Goal: Use online tool/utility: Utilize a website feature to perform a specific function

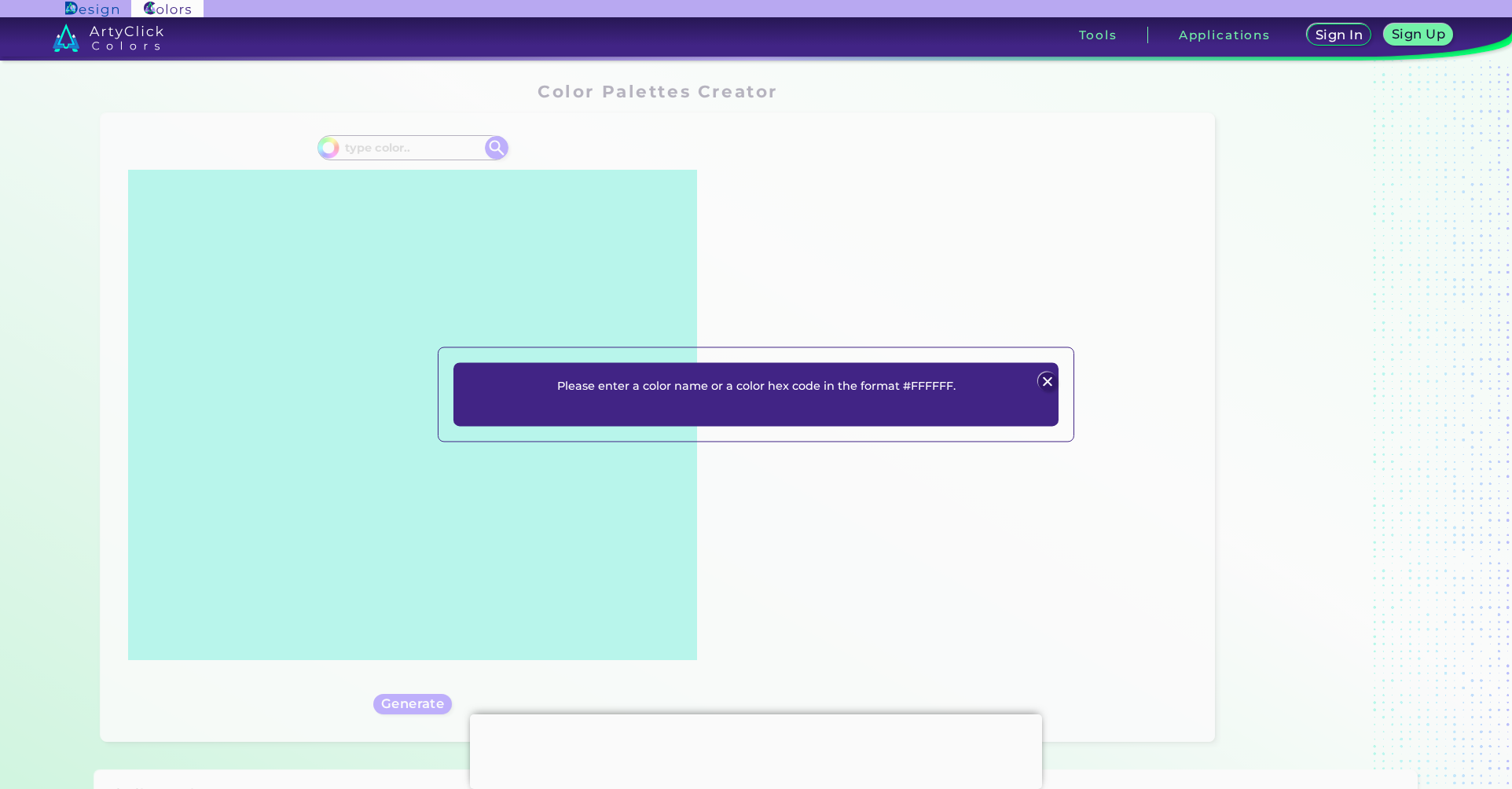
click at [1050, 377] on img at bounding box center [1047, 381] width 19 height 19
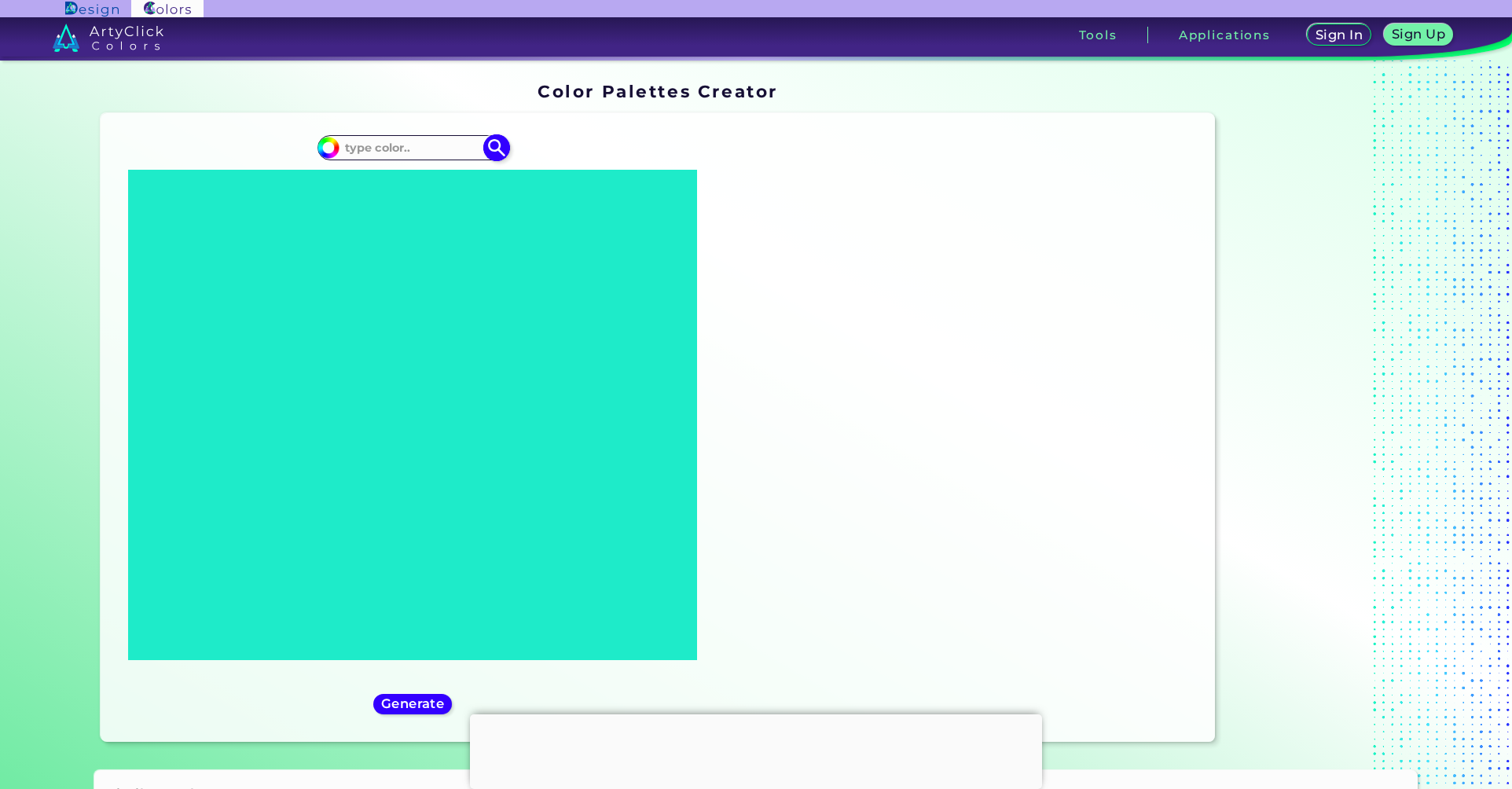
click at [399, 147] on input at bounding box center [412, 147] width 146 height 22
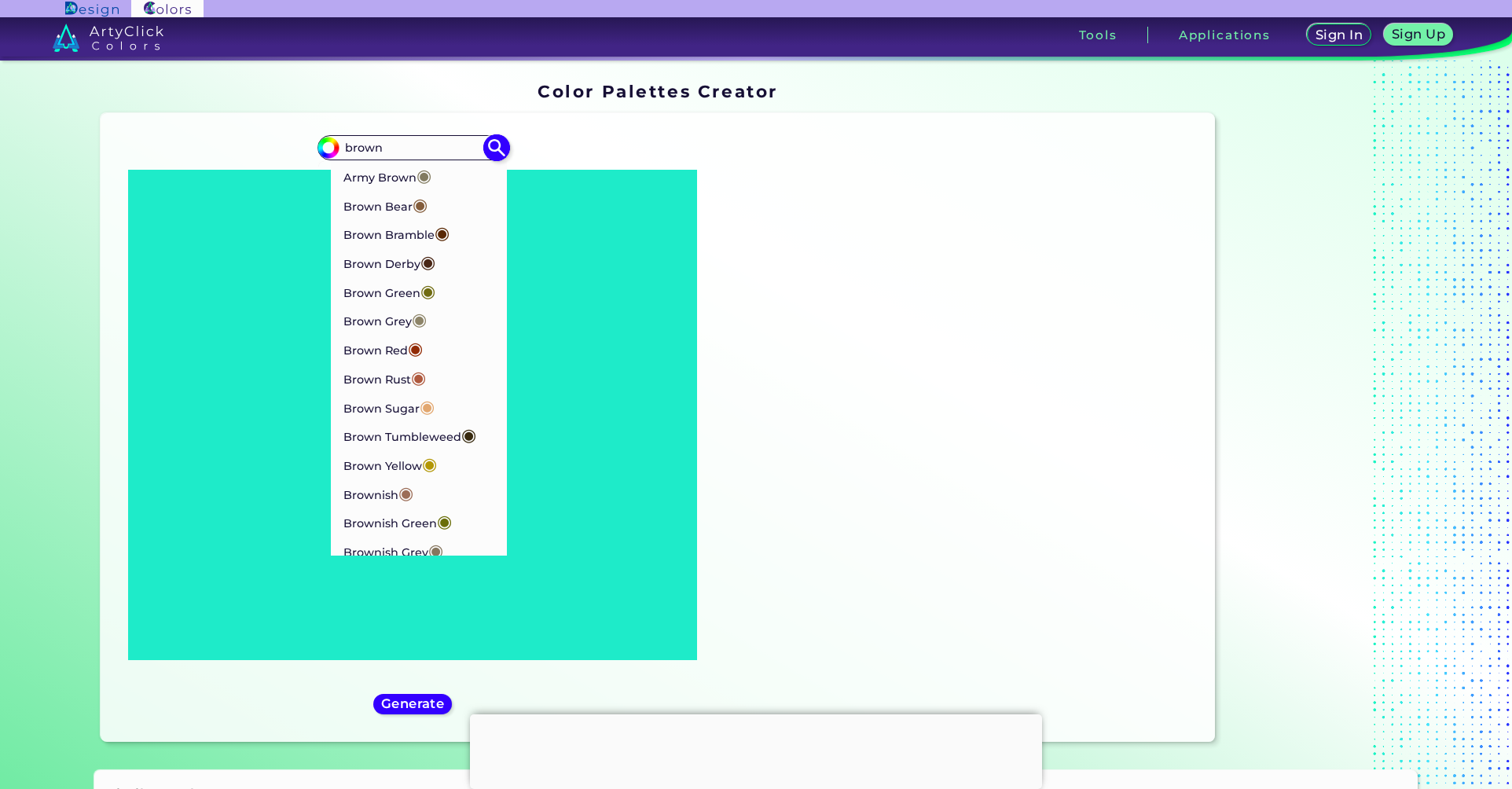
type input "brown"
click at [495, 150] on img at bounding box center [495, 147] width 27 height 27
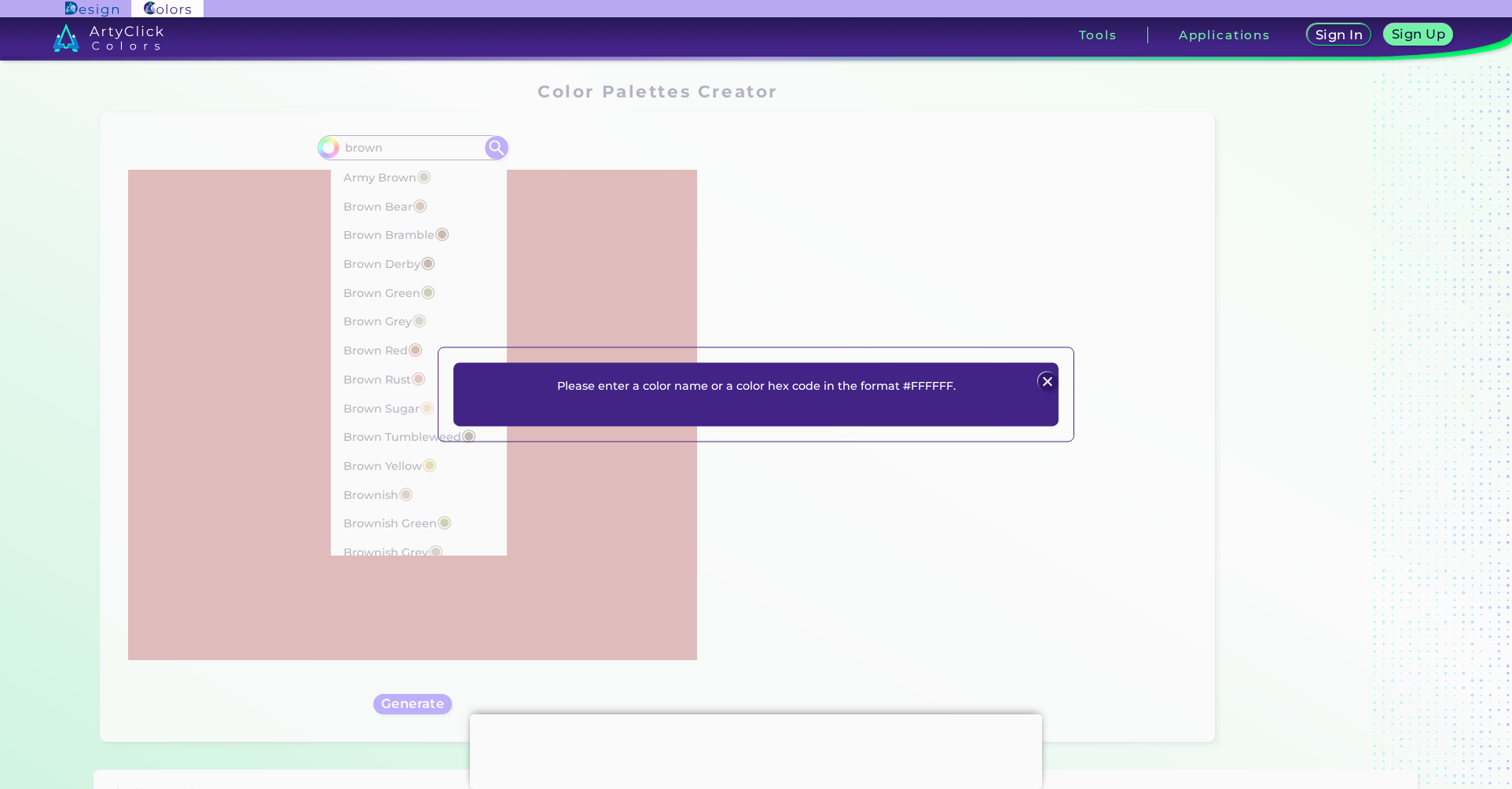
click at [1047, 381] on img at bounding box center [1047, 381] width 19 height 19
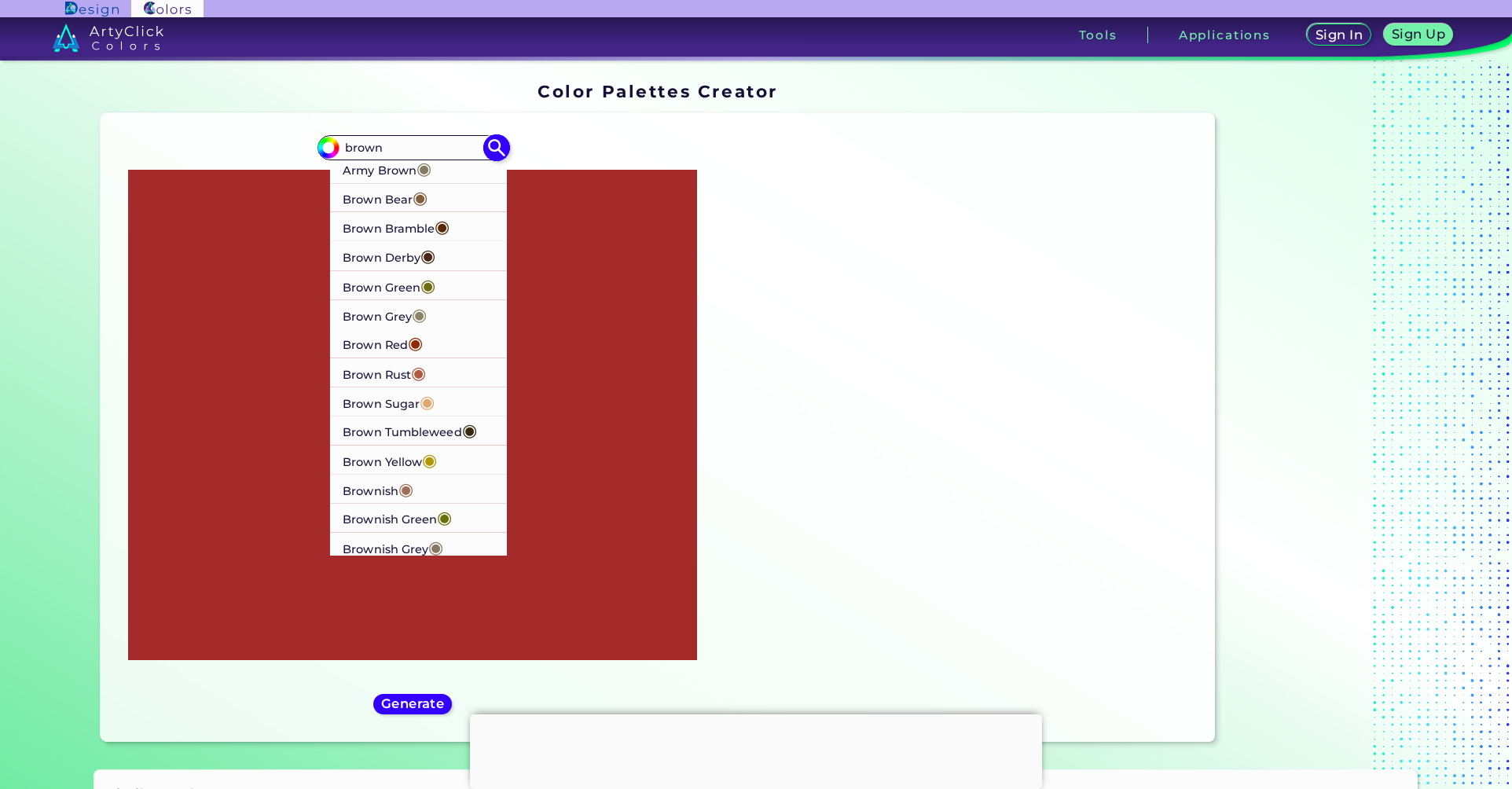
click at [411, 374] on span "◉" at bounding box center [418, 372] width 15 height 21
type input "#af593e"
type input "#AF593E"
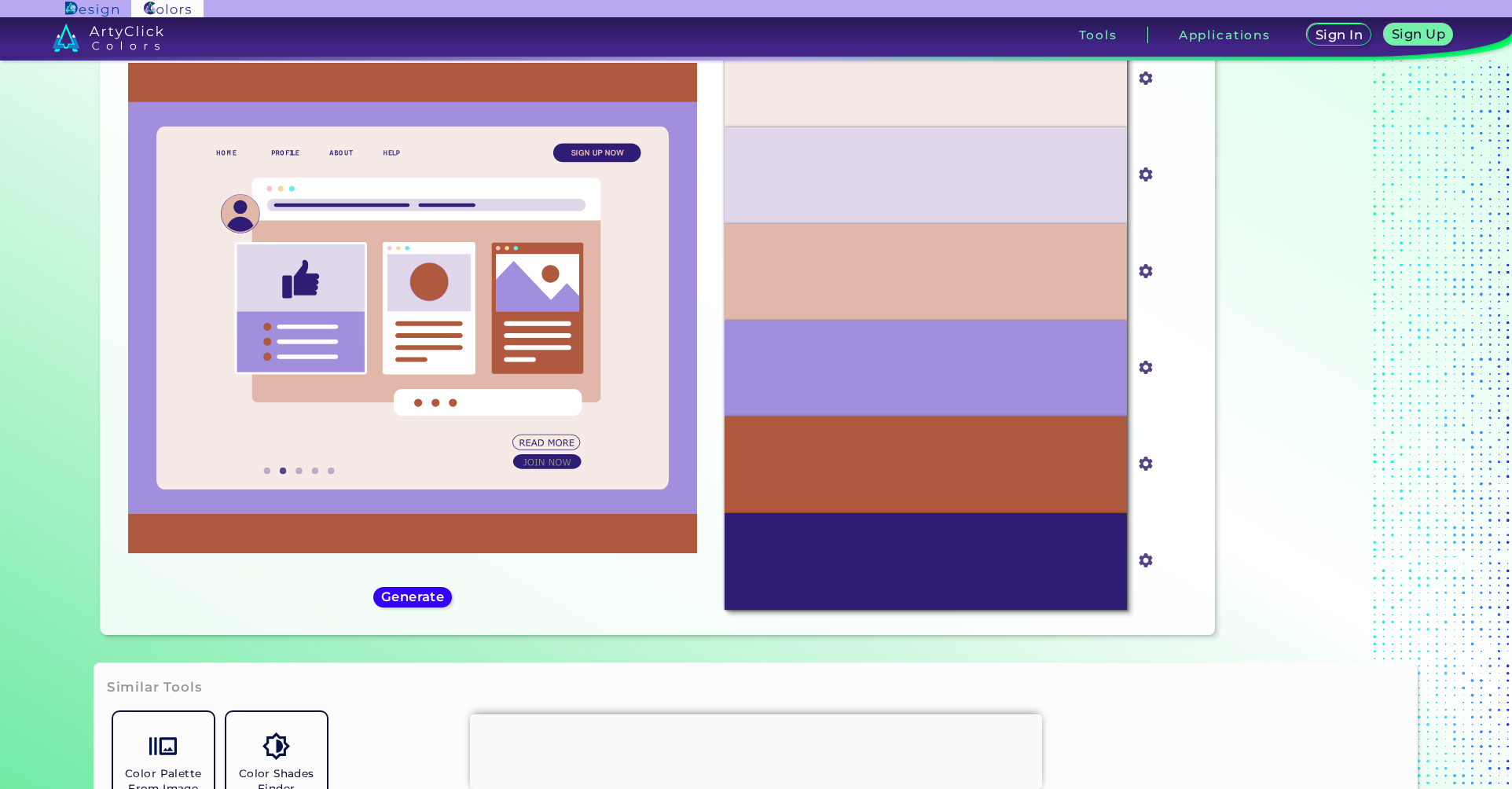
scroll to position [103, 0]
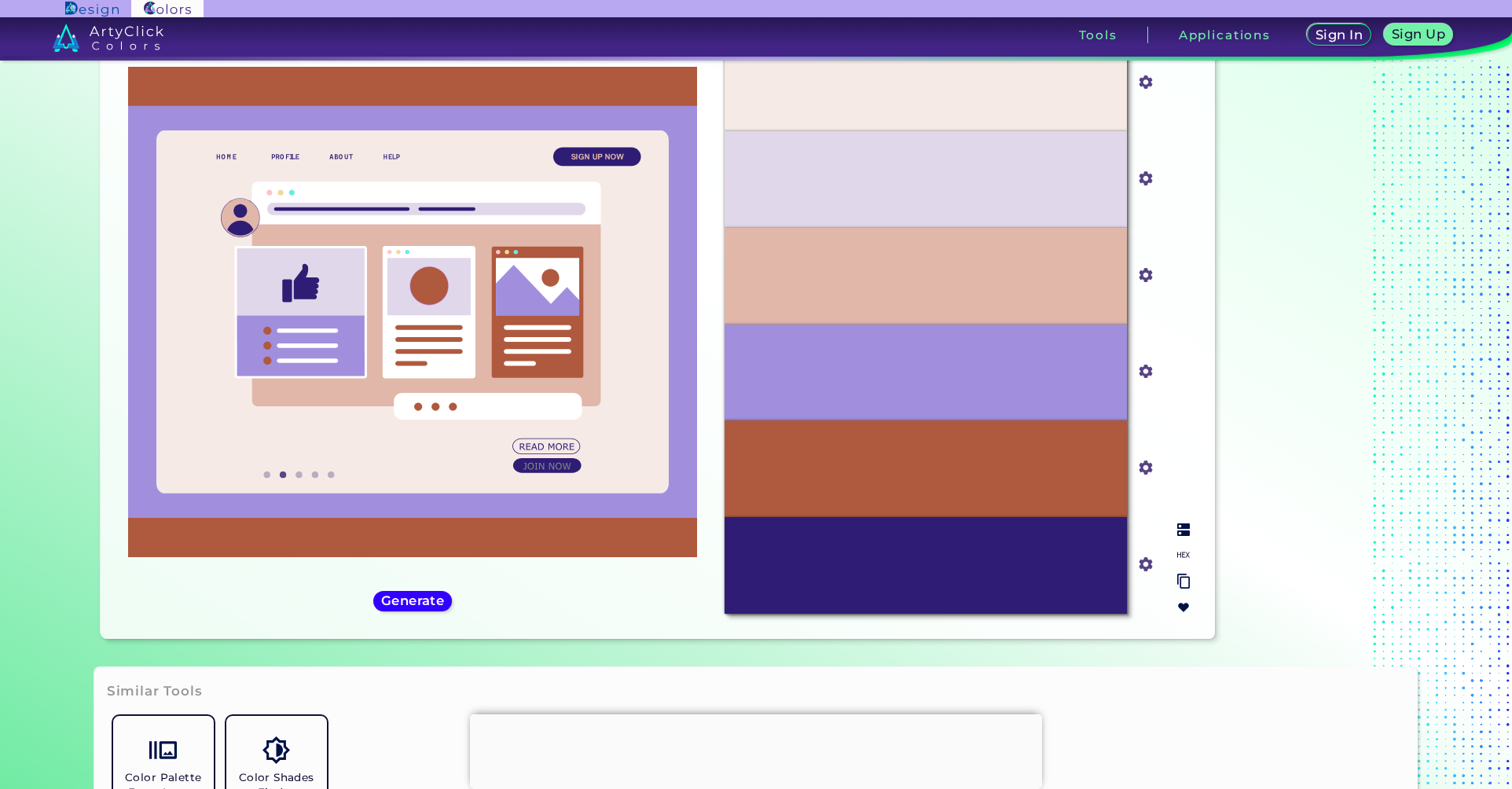
click at [953, 269] on div "#E1B7AA" at bounding box center [926, 276] width 402 height 96
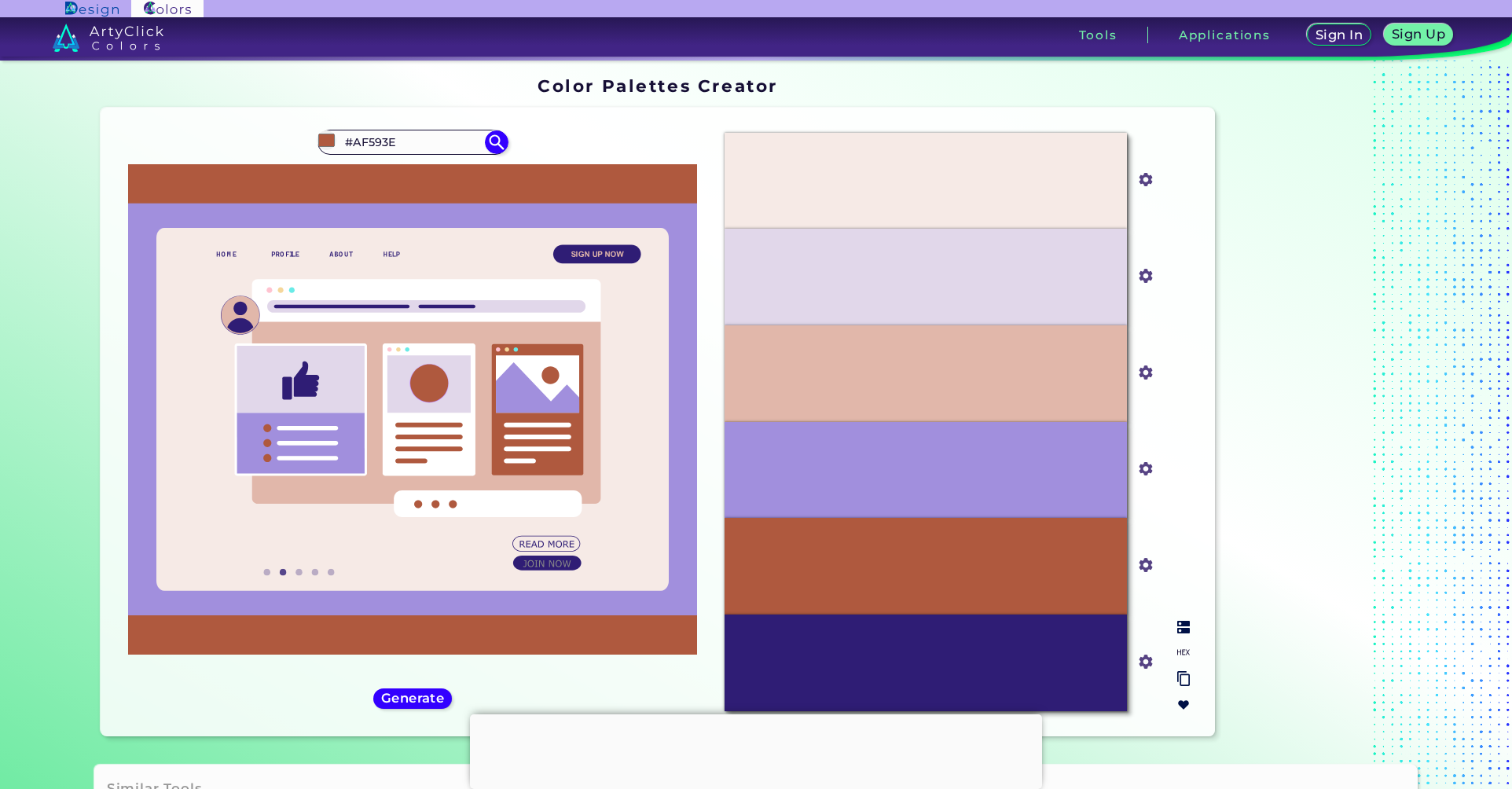
scroll to position [0, 0]
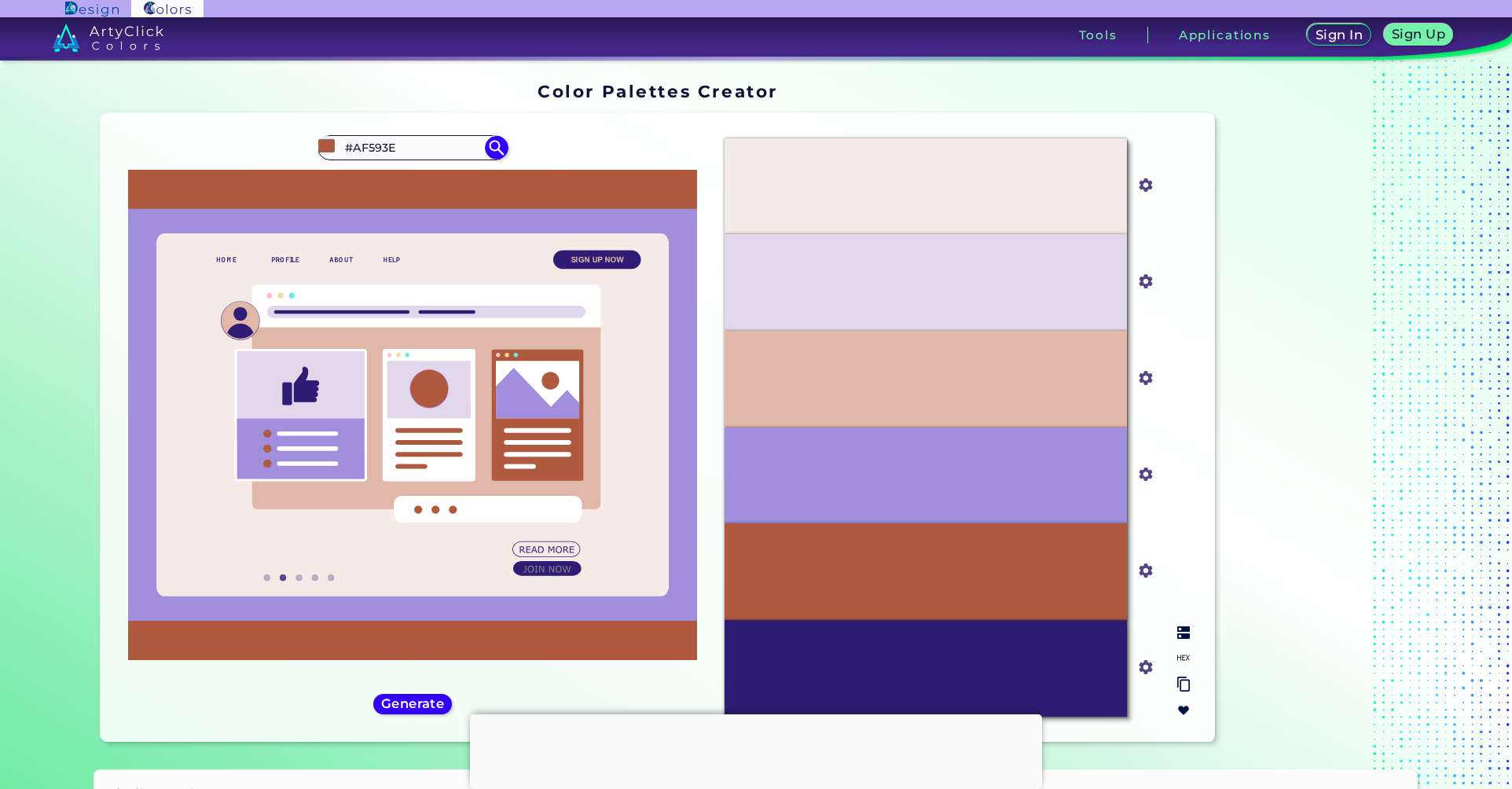
click at [899, 222] on div "#F6EAE6" at bounding box center [926, 186] width 402 height 96
click at [938, 199] on div "#F6EAE6" at bounding box center [926, 186] width 402 height 96
click at [1140, 186] on input "#f6eae6" at bounding box center [1143, 184] width 20 height 20
type input "#efcdc2"
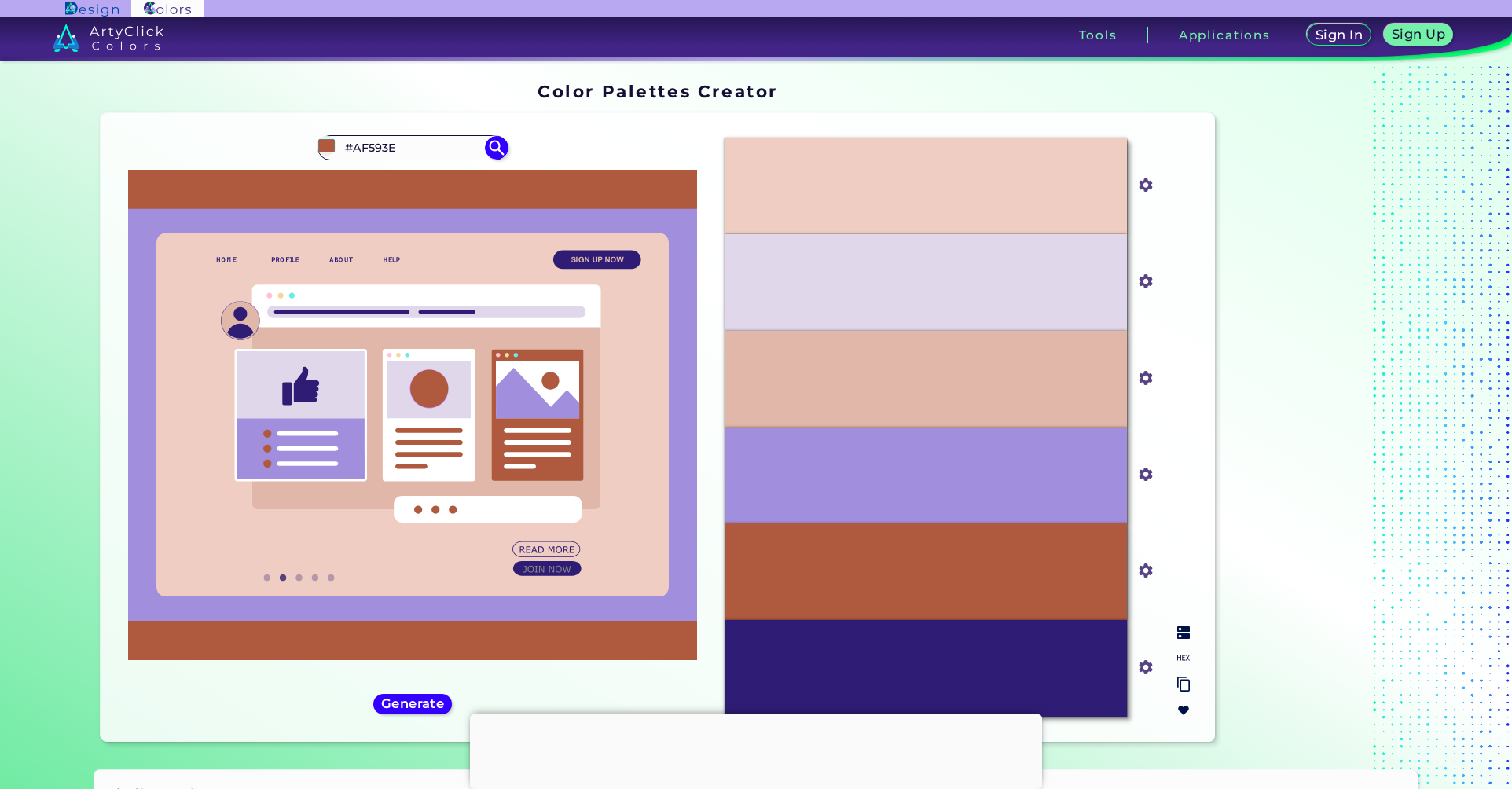
drag, startPoint x: 836, startPoint y: 405, endPoint x: 800, endPoint y: 464, distance: 69.1
click at [836, 406] on div "#E1B7AA" at bounding box center [926, 379] width 402 height 96
click at [789, 481] on div "#A18FDD" at bounding box center [926, 476] width 402 height 96
drag, startPoint x: 405, startPoint y: 144, endPoint x: 362, endPoint y: 150, distance: 43.4
click at [362, 150] on input "#AF593E" at bounding box center [412, 147] width 146 height 22
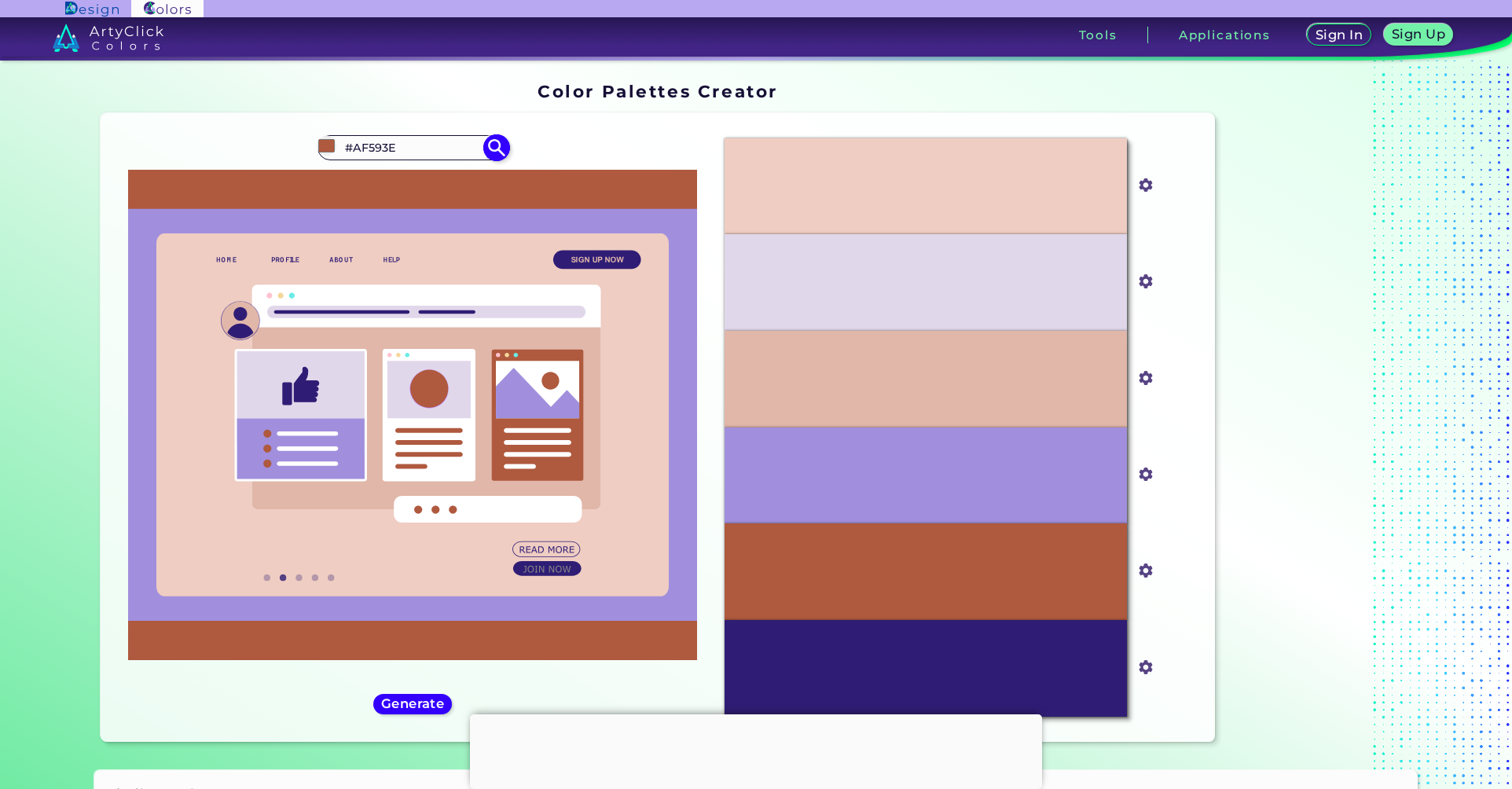
click at [409, 144] on input "#AF593E" at bounding box center [412, 147] width 146 height 22
click at [864, 308] on div "#E1D7EA" at bounding box center [926, 283] width 402 height 96
click at [849, 383] on div "#E1B7AA" at bounding box center [926, 379] width 402 height 96
click at [849, 378] on div "#E1B7AA" at bounding box center [926, 379] width 402 height 96
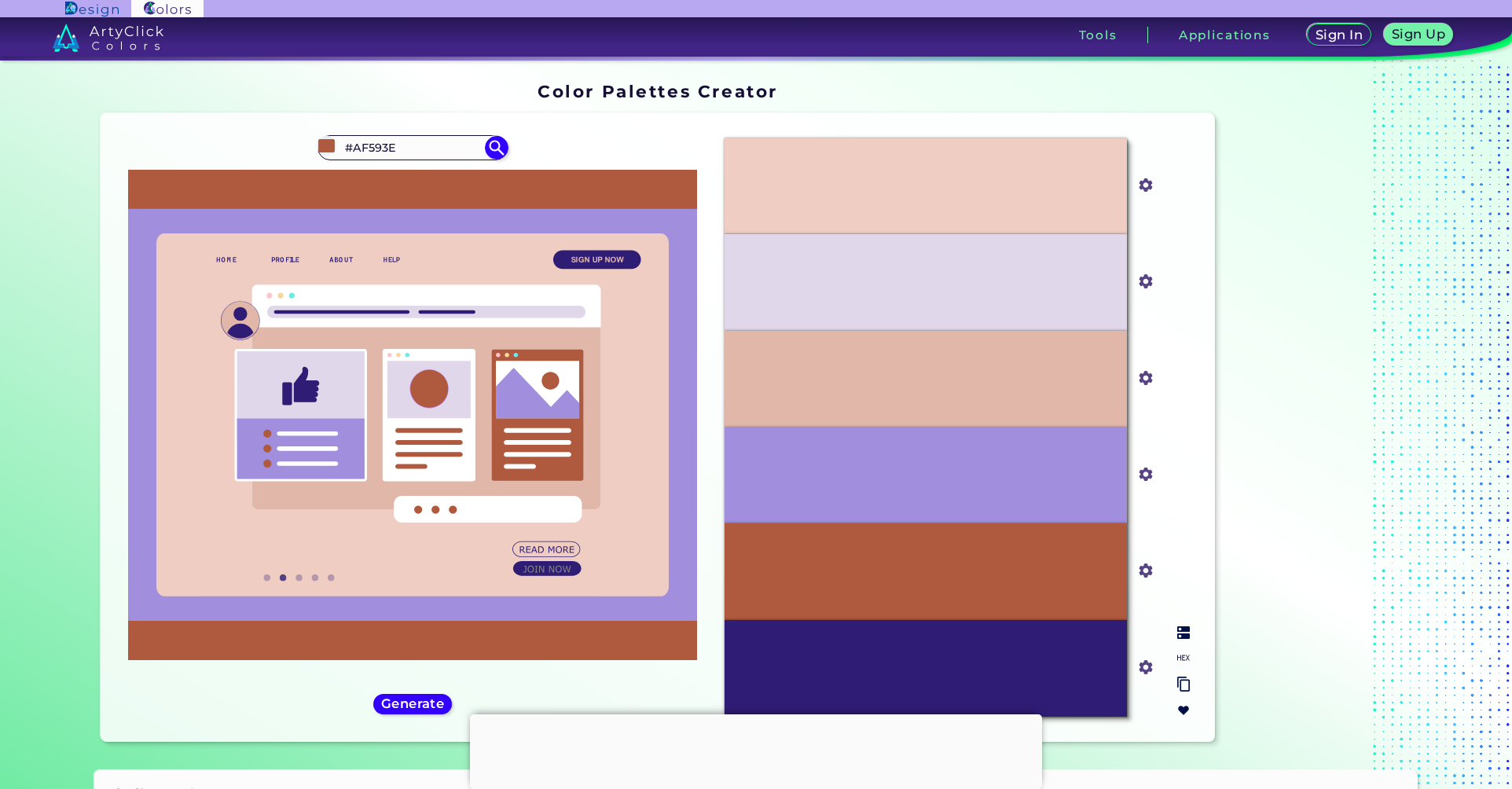
click at [849, 378] on div "#E1B7AA" at bounding box center [926, 379] width 402 height 96
drag, startPoint x: 849, startPoint y: 378, endPoint x: 821, endPoint y: 294, distance: 88.5
click at [851, 372] on div "#E1B7AA" at bounding box center [926, 379] width 402 height 96
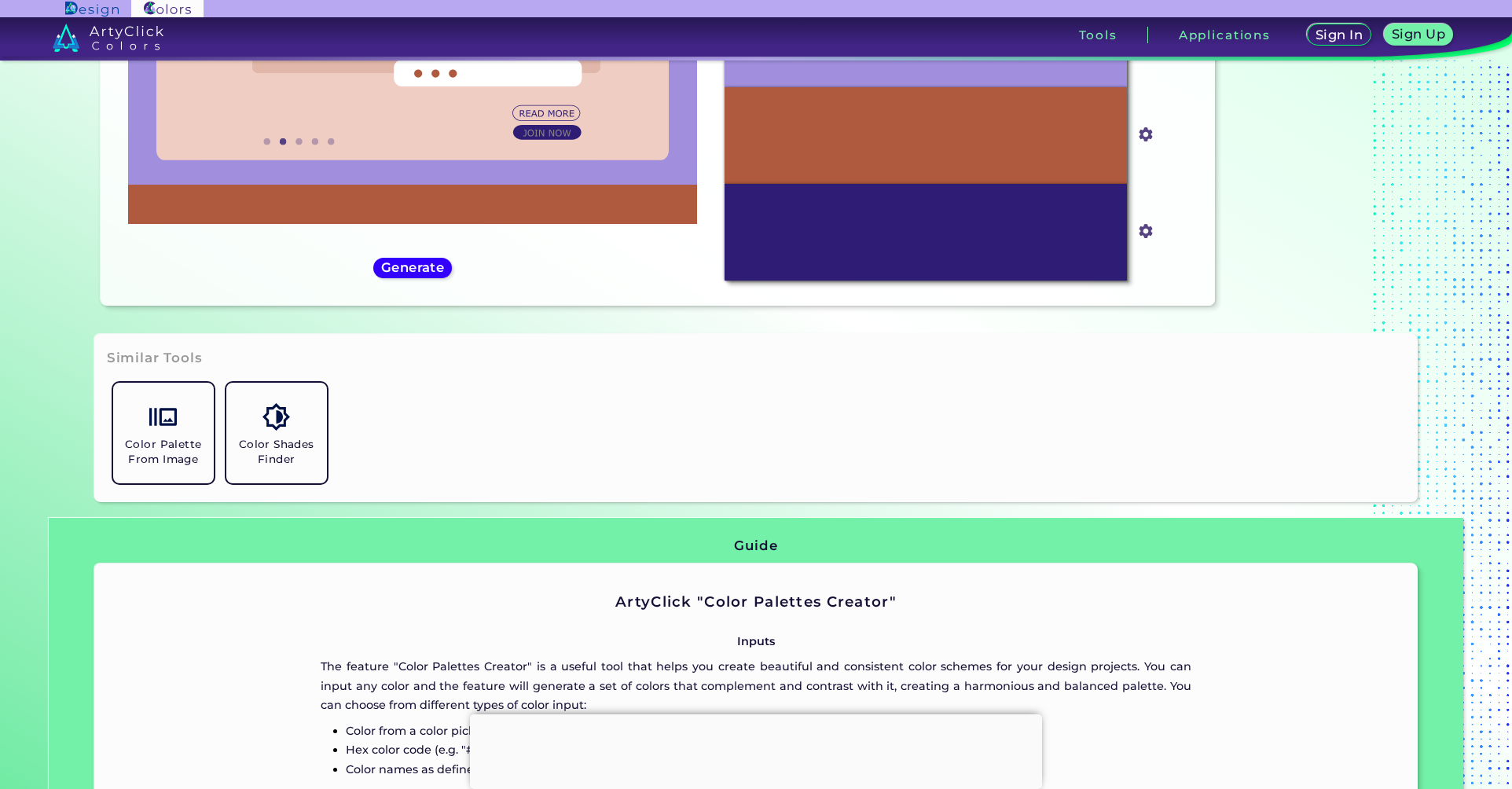
scroll to position [157, 0]
